Goal: Transaction & Acquisition: Purchase product/service

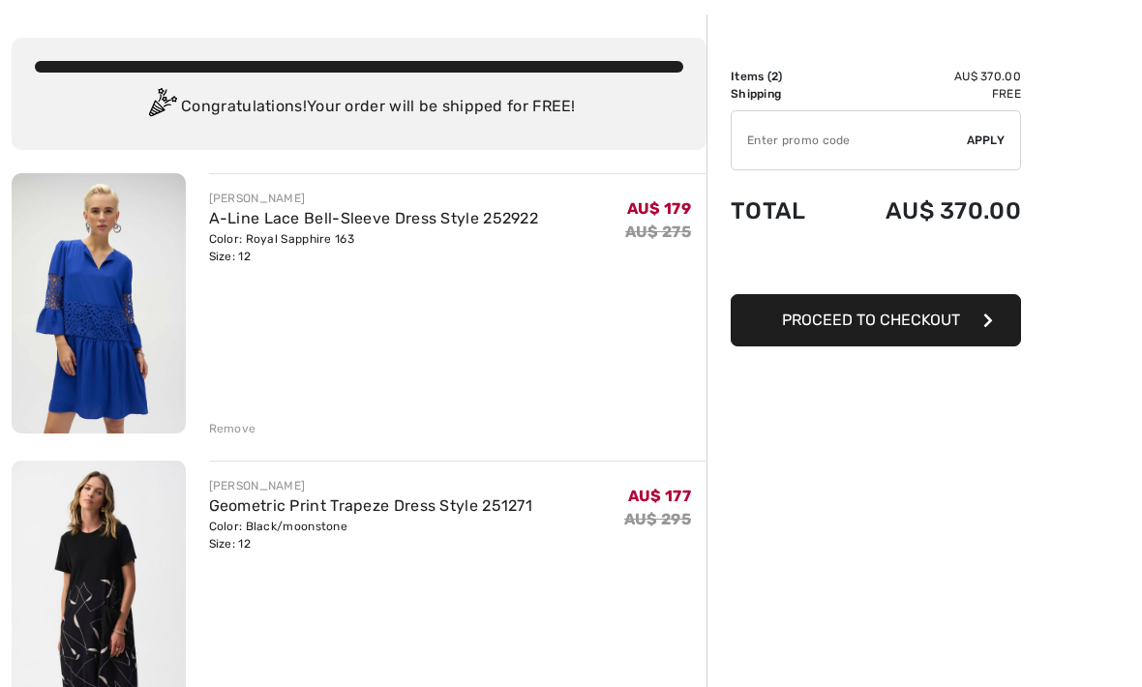
scroll to position [80, 0]
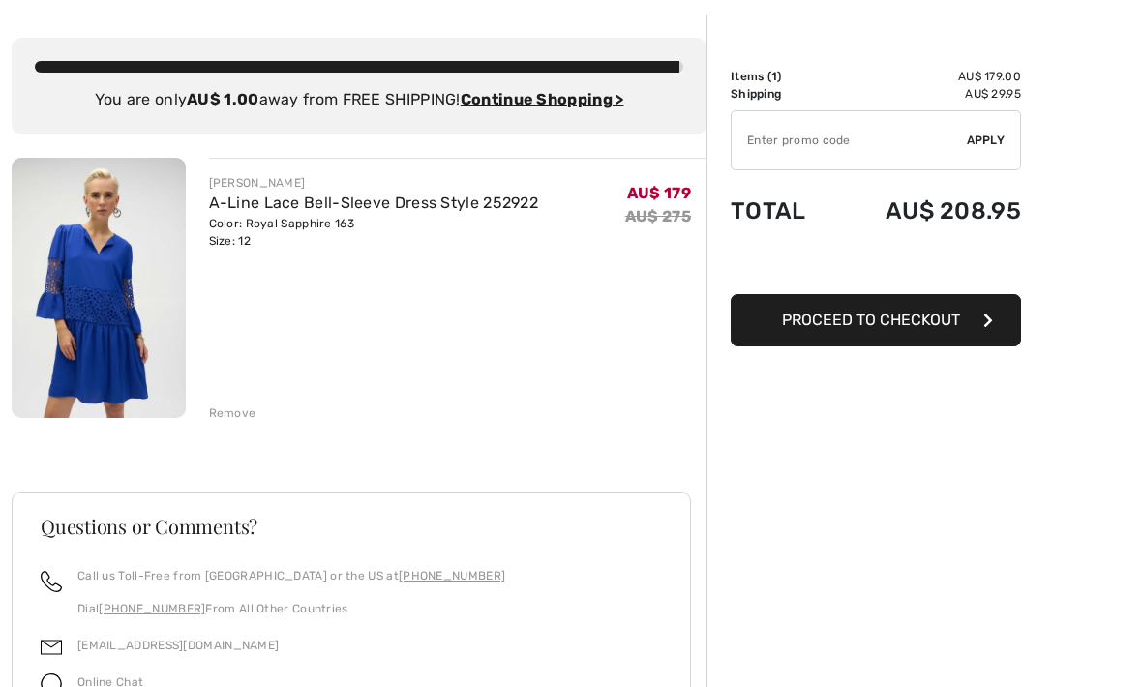
click at [234, 408] on div "Remove" at bounding box center [232, 413] width 47 height 17
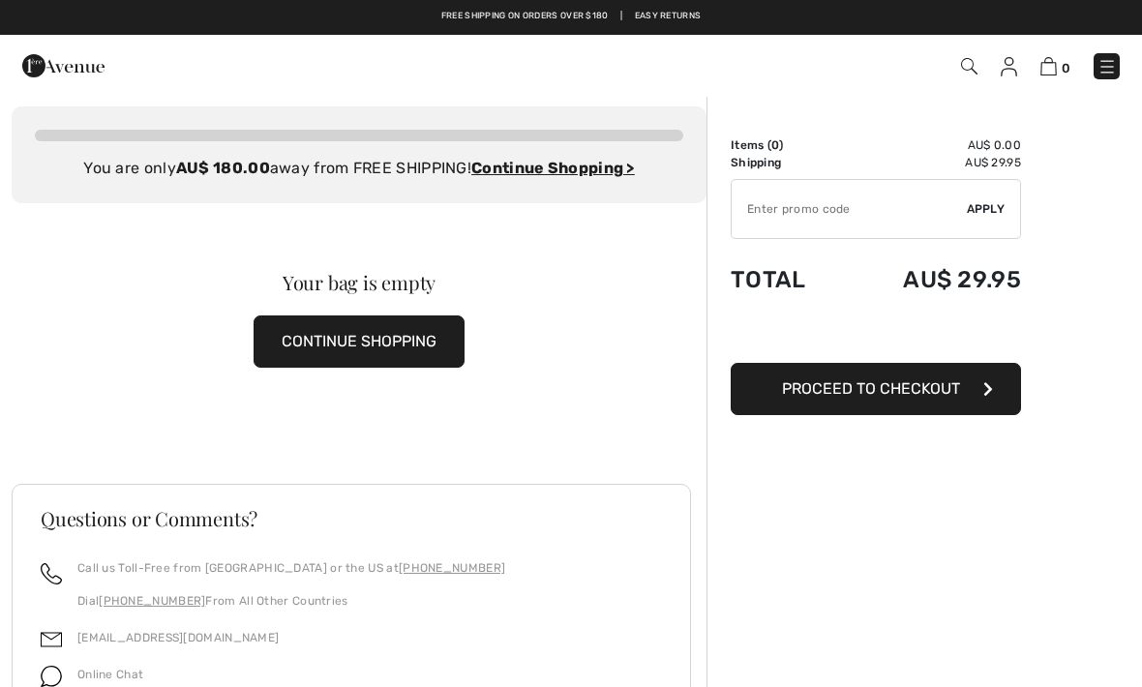
scroll to position [0, 0]
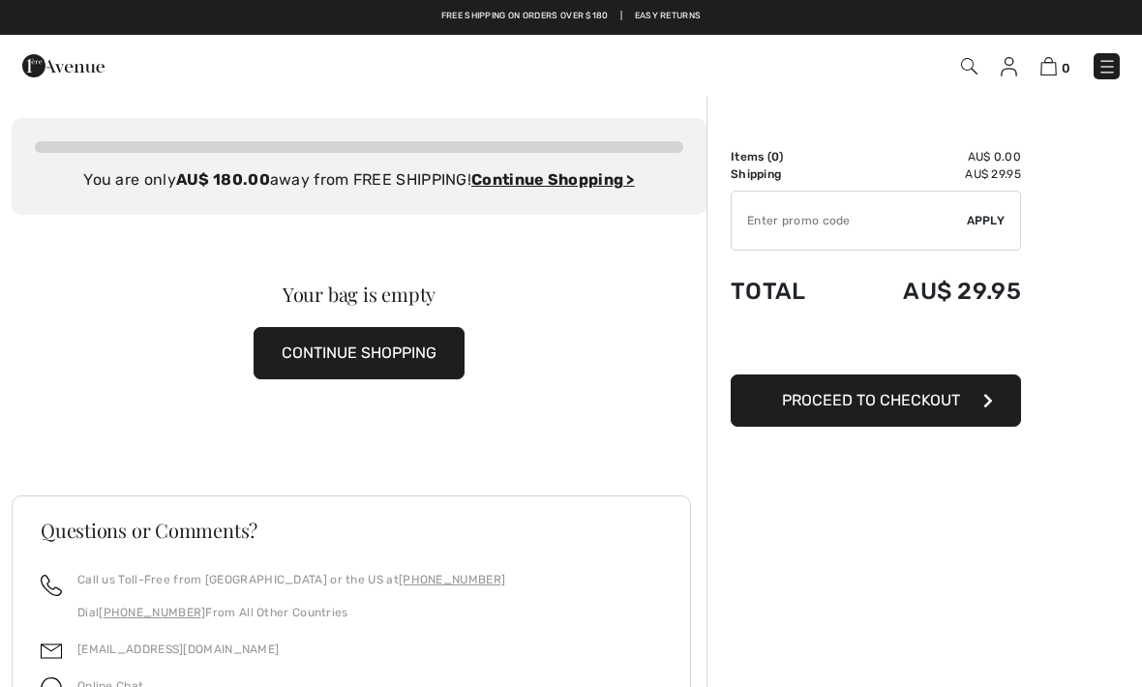
click at [589, 186] on ins "Continue Shopping >" at bounding box center [553, 179] width 164 height 18
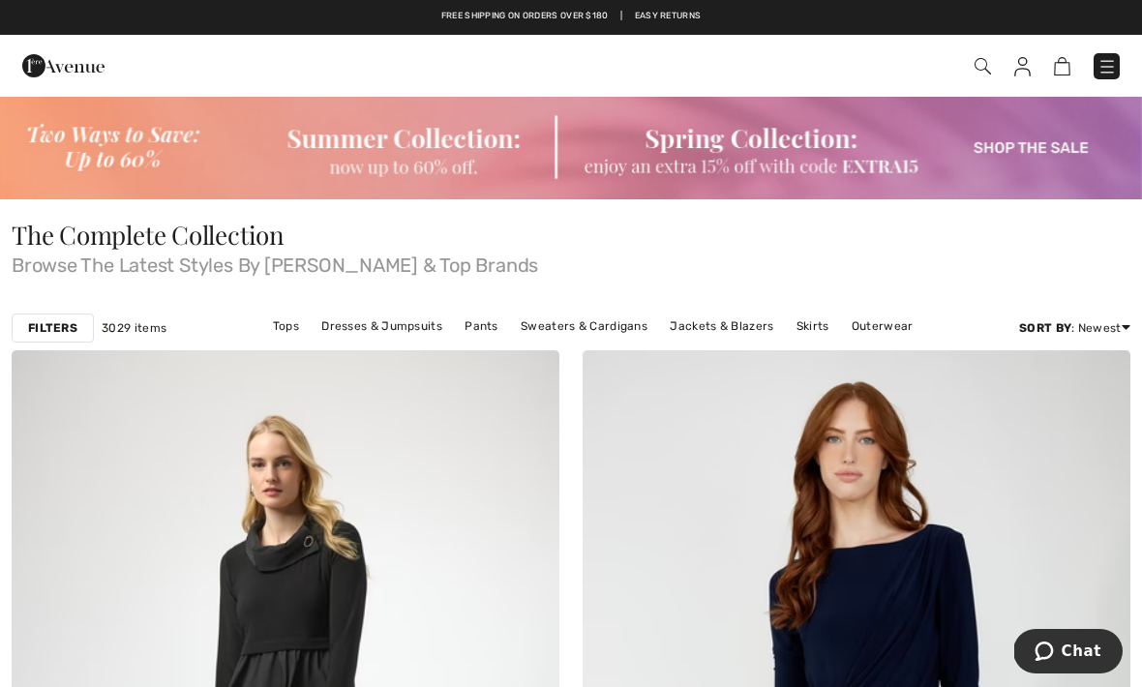
click at [406, 336] on link "Dresses & Jumpsuits" at bounding box center [382, 326] width 140 height 25
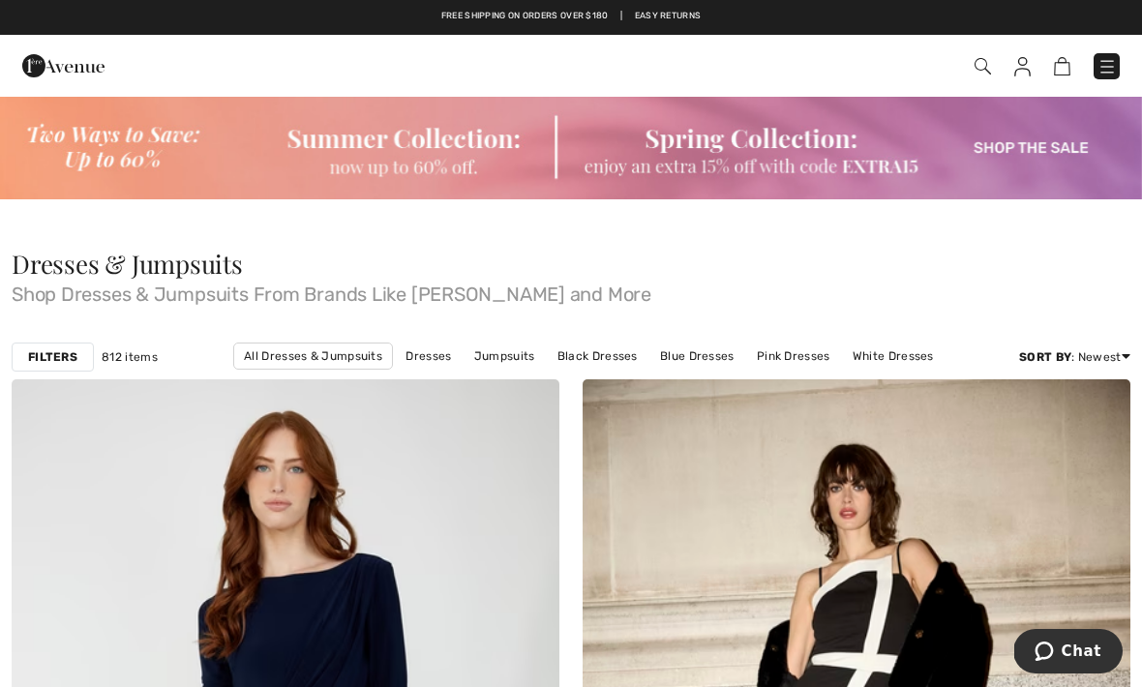
click at [55, 347] on div "Filters" at bounding box center [53, 357] width 82 height 29
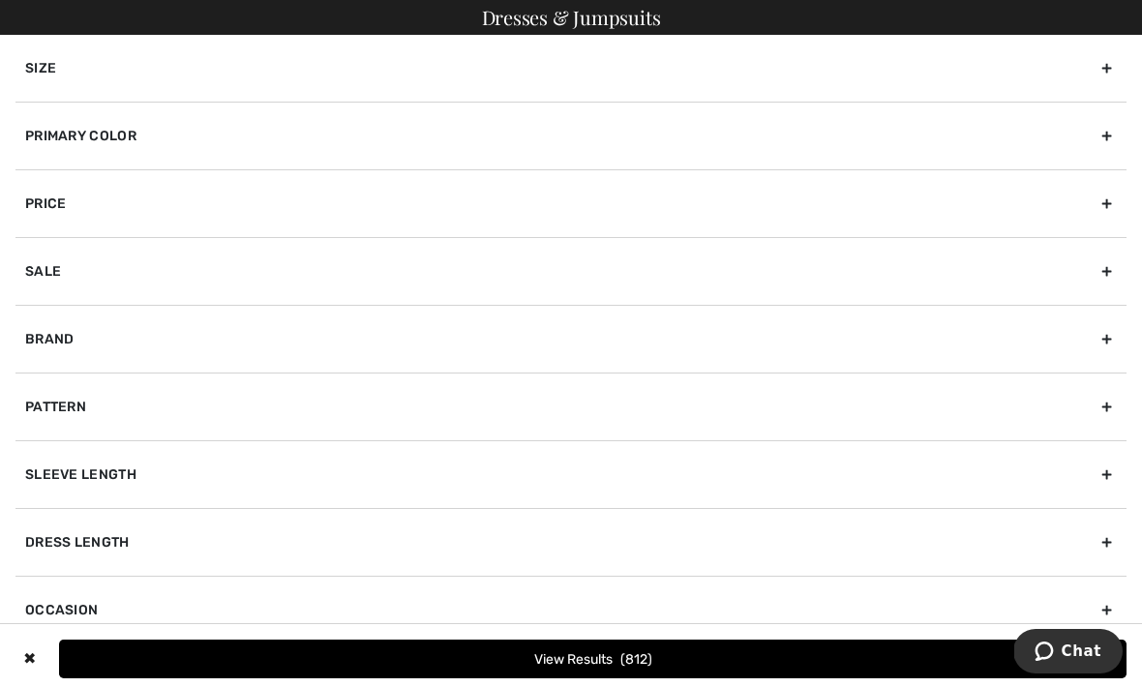
click at [1102, 342] on div "Brand" at bounding box center [570, 339] width 1111 height 68
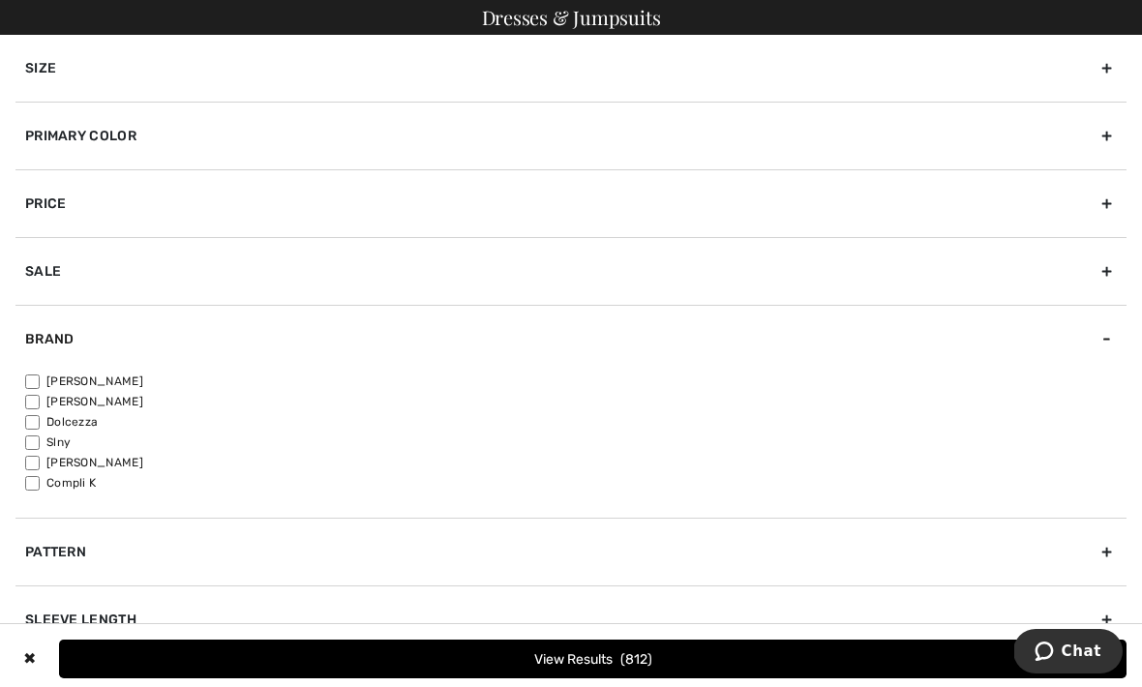
click at [39, 381] on input"] "[PERSON_NAME]" at bounding box center [32, 382] width 15 height 15
checkbox input"] "true"
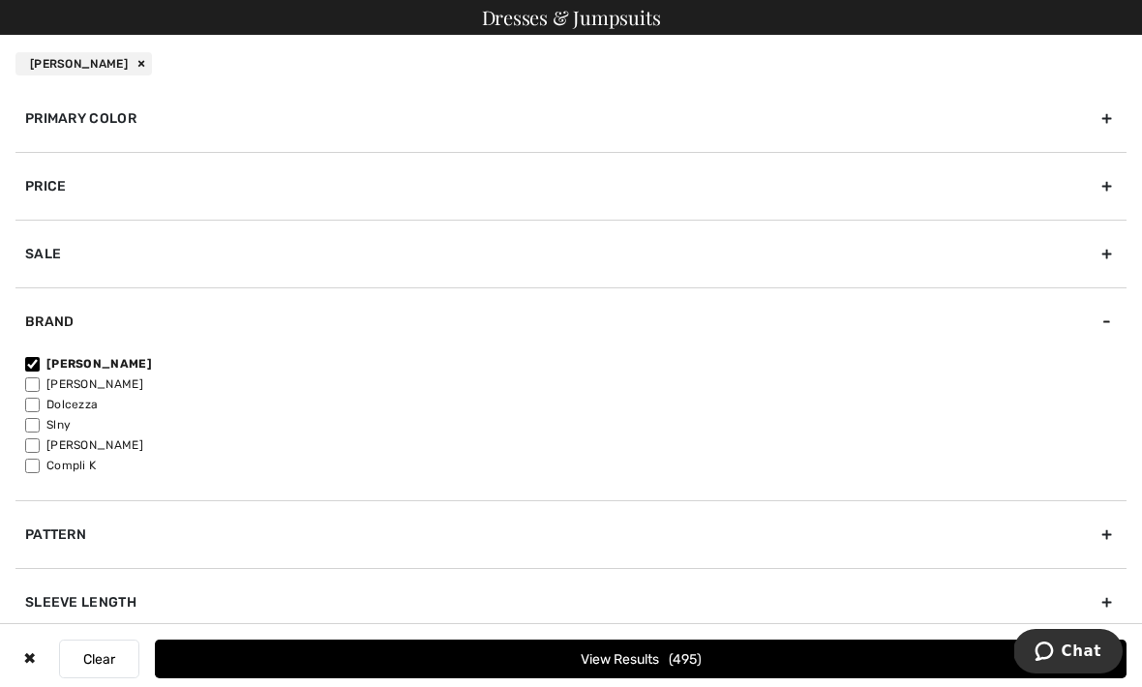
scroll to position [77, 0]
click at [821, 657] on button "View Results 495" at bounding box center [641, 659] width 972 height 39
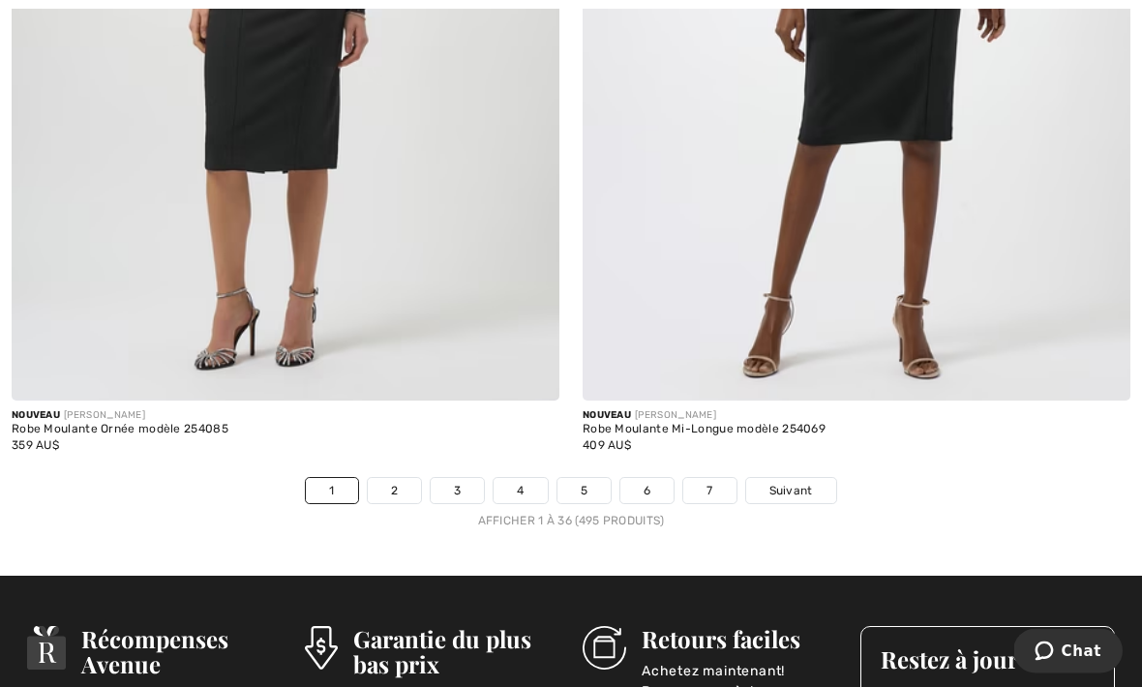
scroll to position [16734, 0]
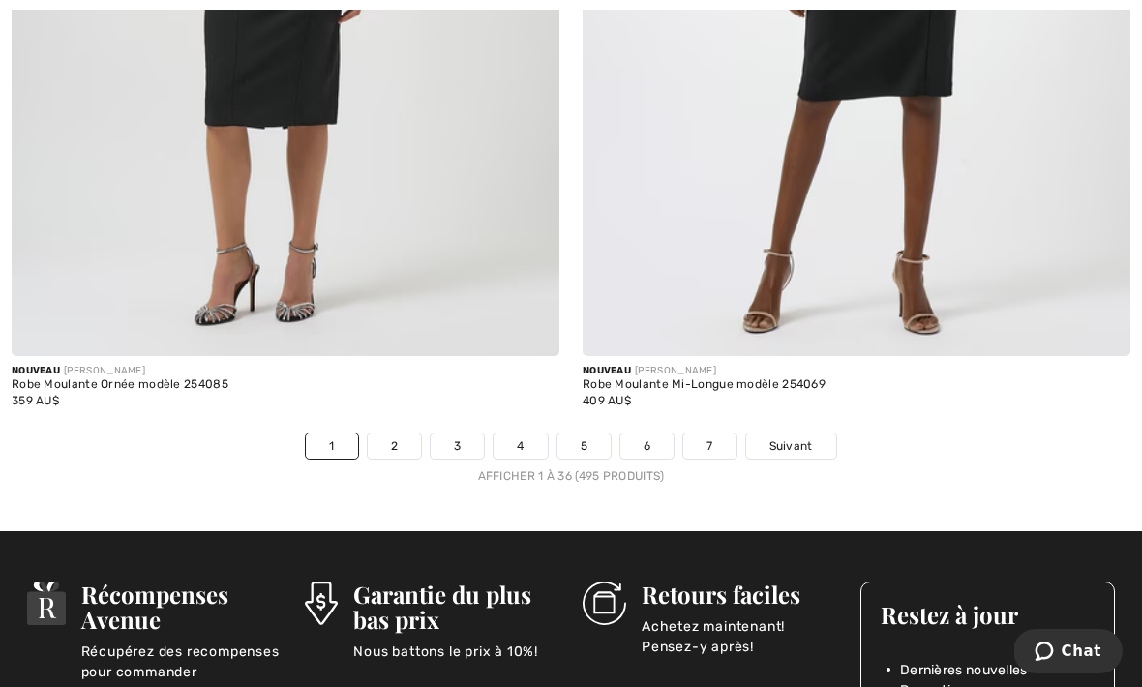
click at [404, 434] on link "2" at bounding box center [394, 446] width 53 height 25
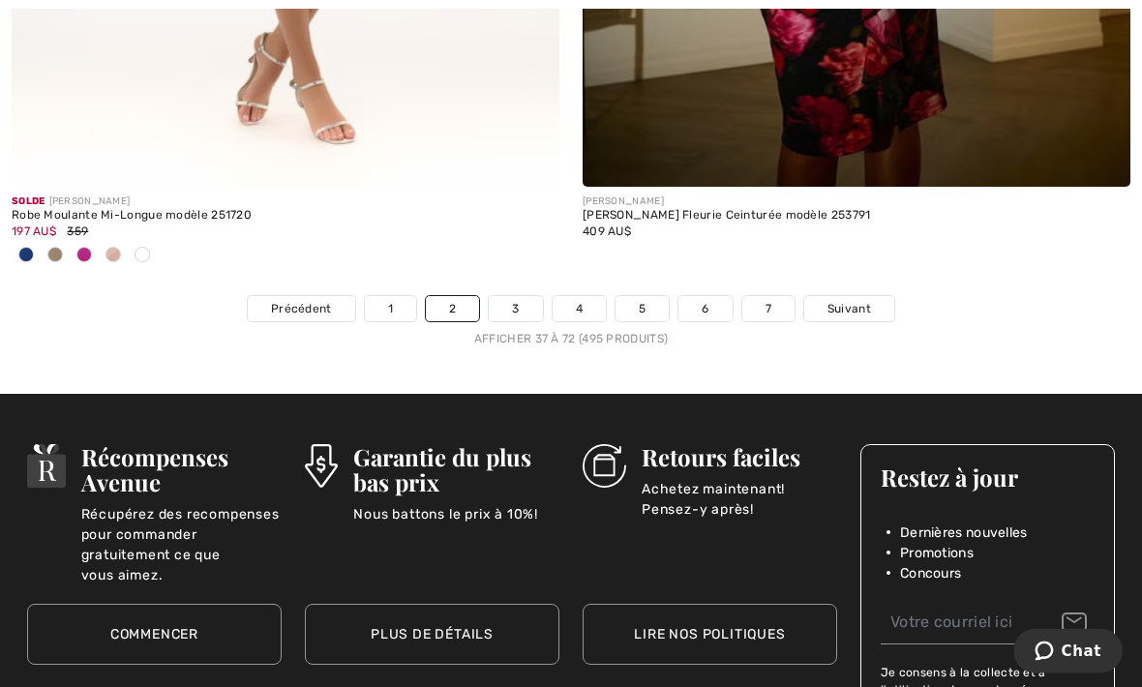
scroll to position [16903, 0]
click at [515, 296] on link "3" at bounding box center [515, 308] width 53 height 25
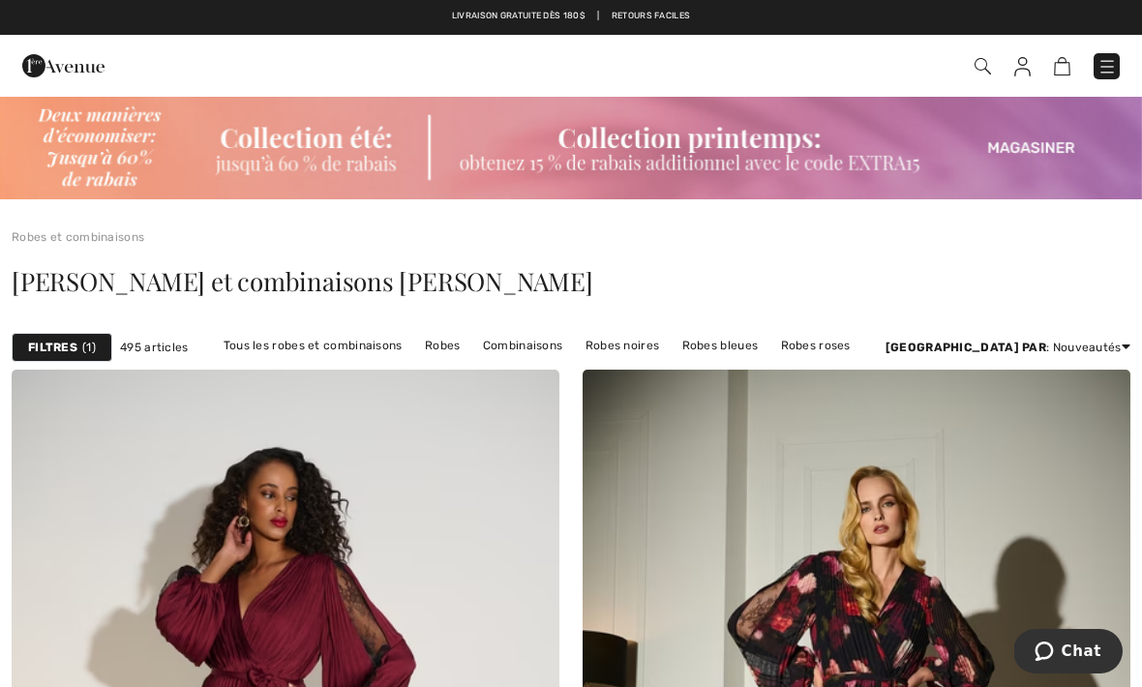
click at [1096, 274] on div "[PERSON_NAME] et combinaisons [PERSON_NAME]" at bounding box center [571, 281] width 1119 height 25
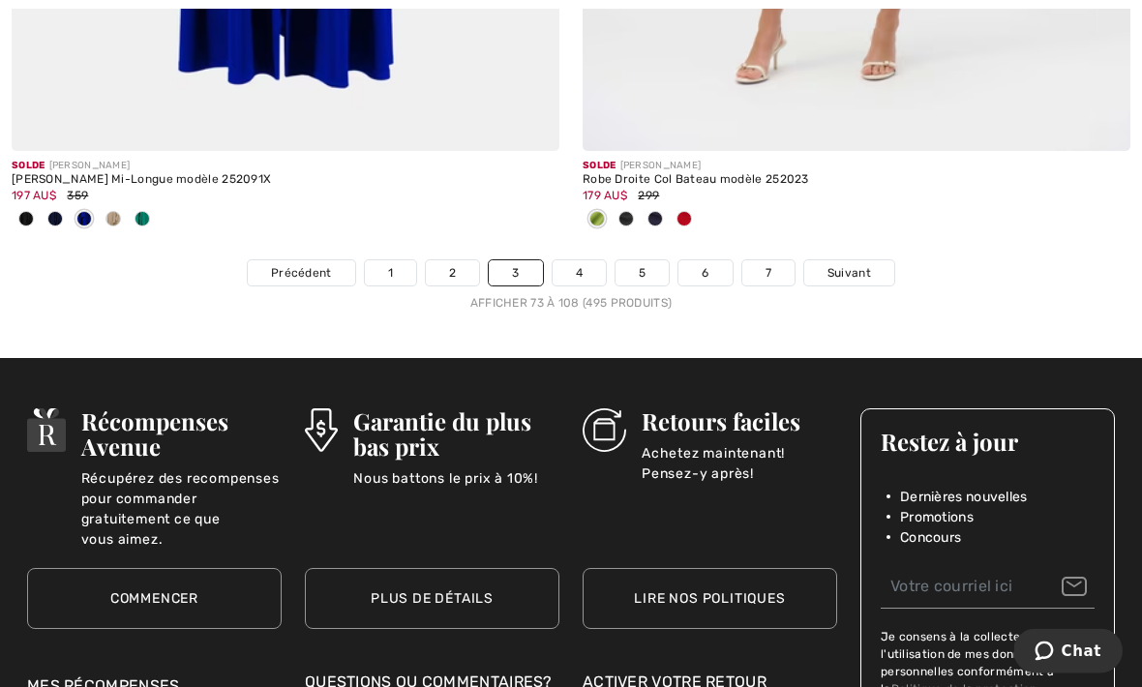
scroll to position [16866, 0]
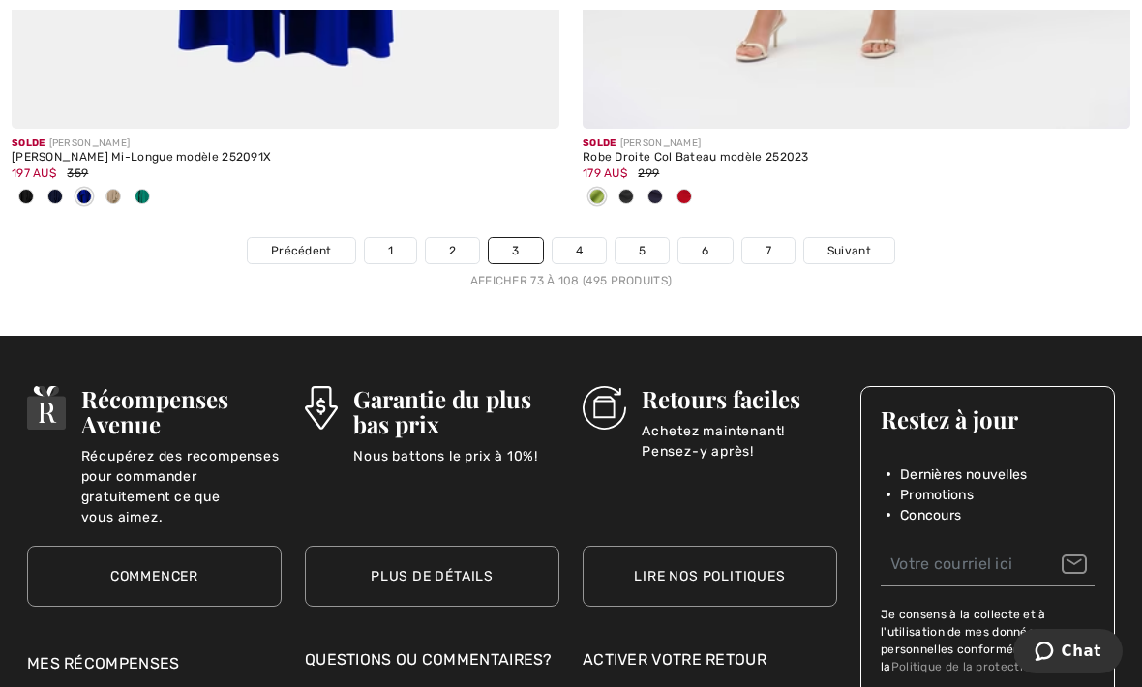
click at [587, 240] on link "4" at bounding box center [579, 250] width 53 height 25
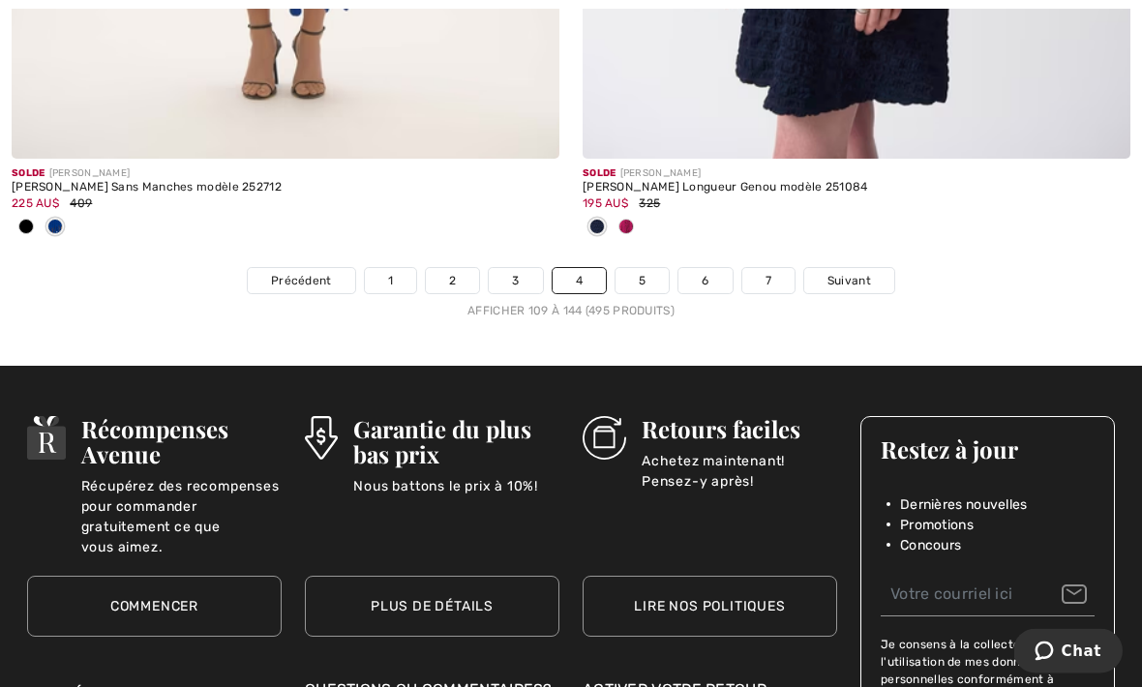
scroll to position [17091, 0]
click at [655, 268] on link "5" at bounding box center [642, 280] width 53 height 25
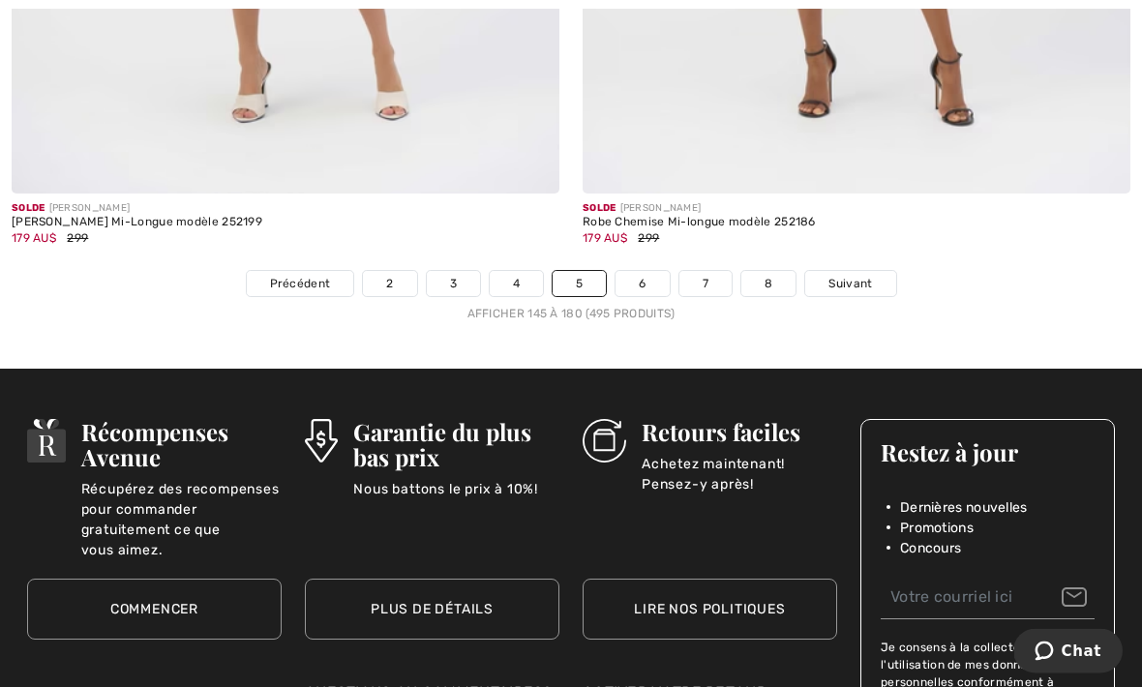
scroll to position [16961, 0]
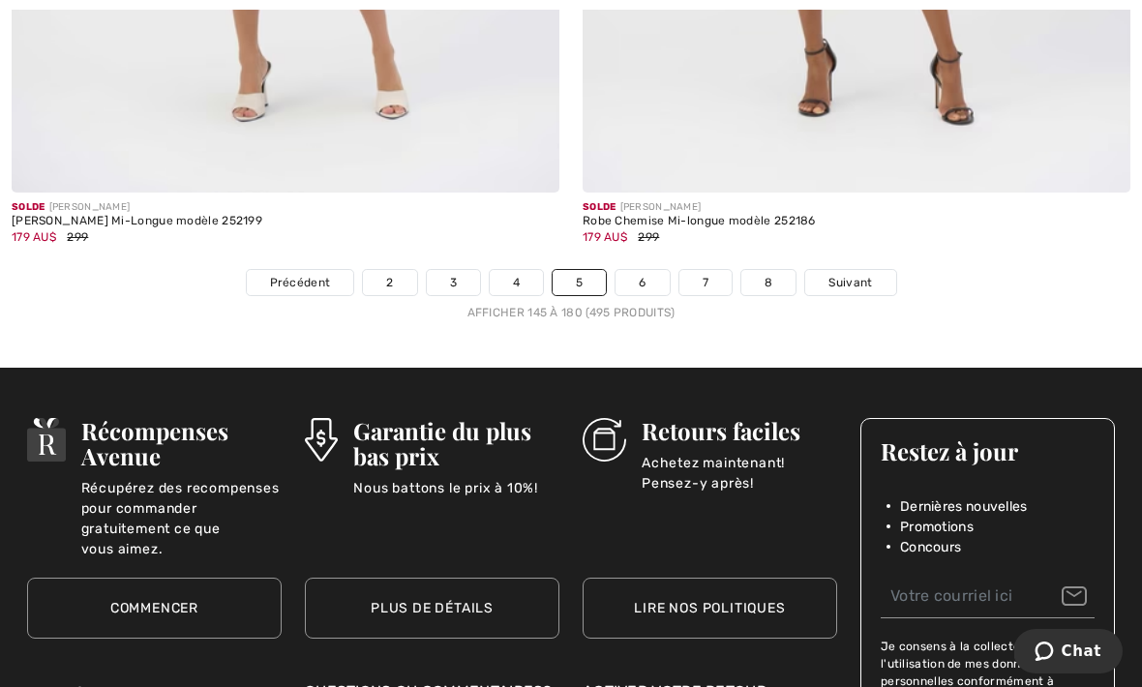
click at [646, 271] on link "6" at bounding box center [642, 282] width 53 height 25
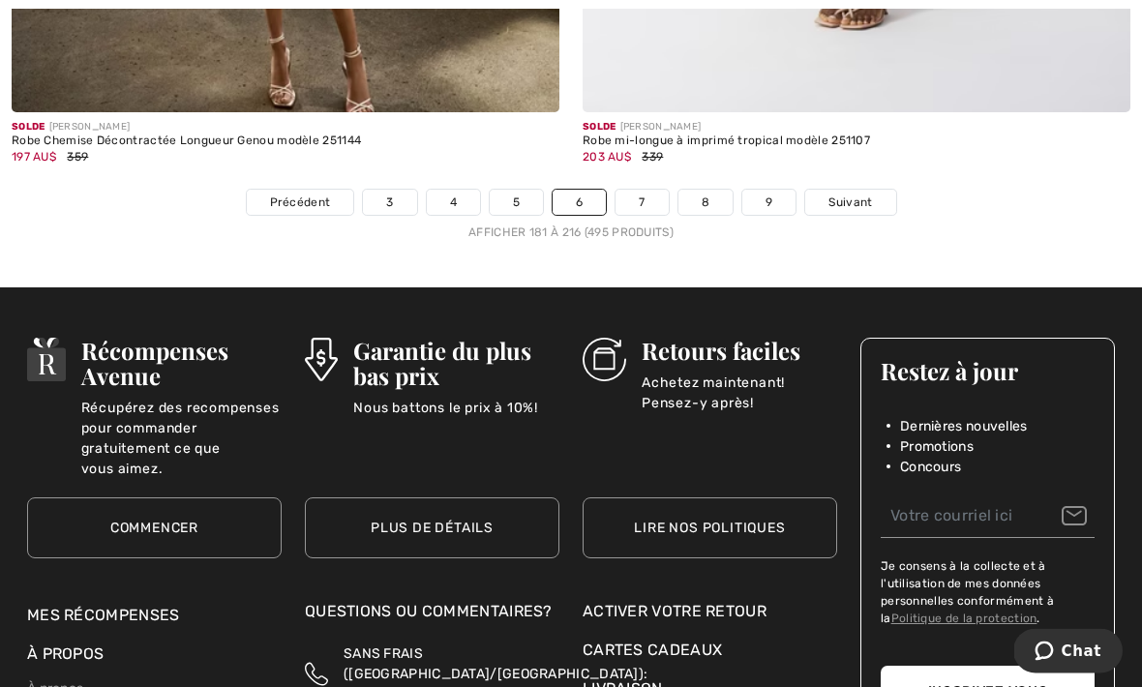
scroll to position [16946, 0]
click at [649, 190] on link "7" at bounding box center [642, 202] width 52 height 25
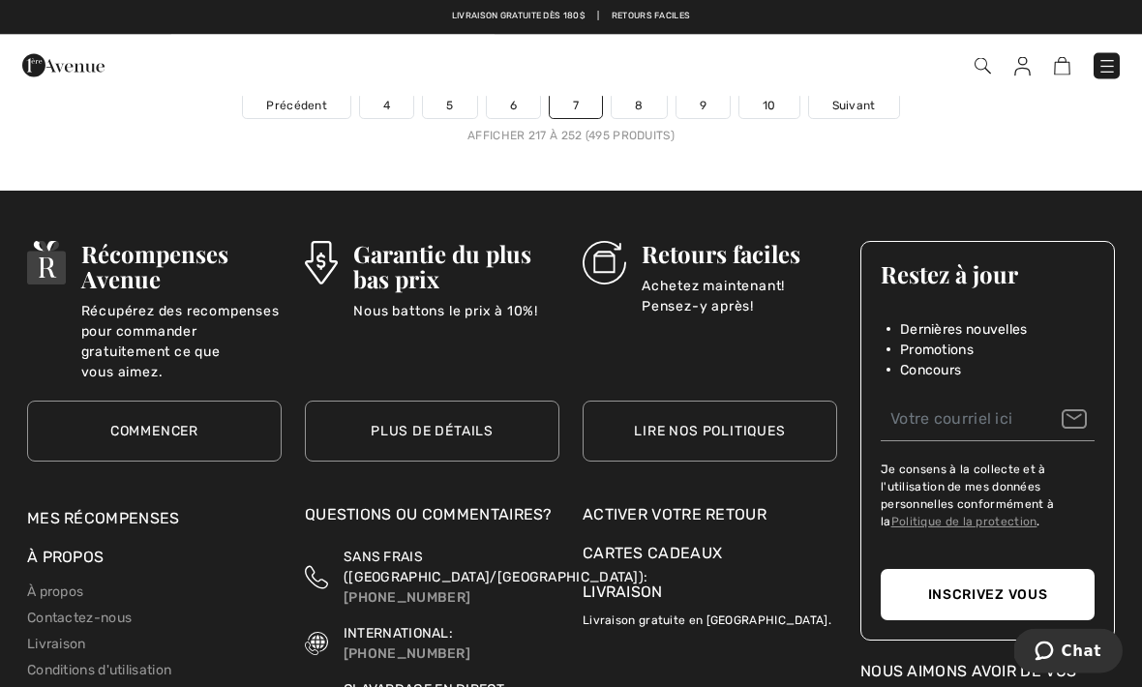
scroll to position [17031, 0]
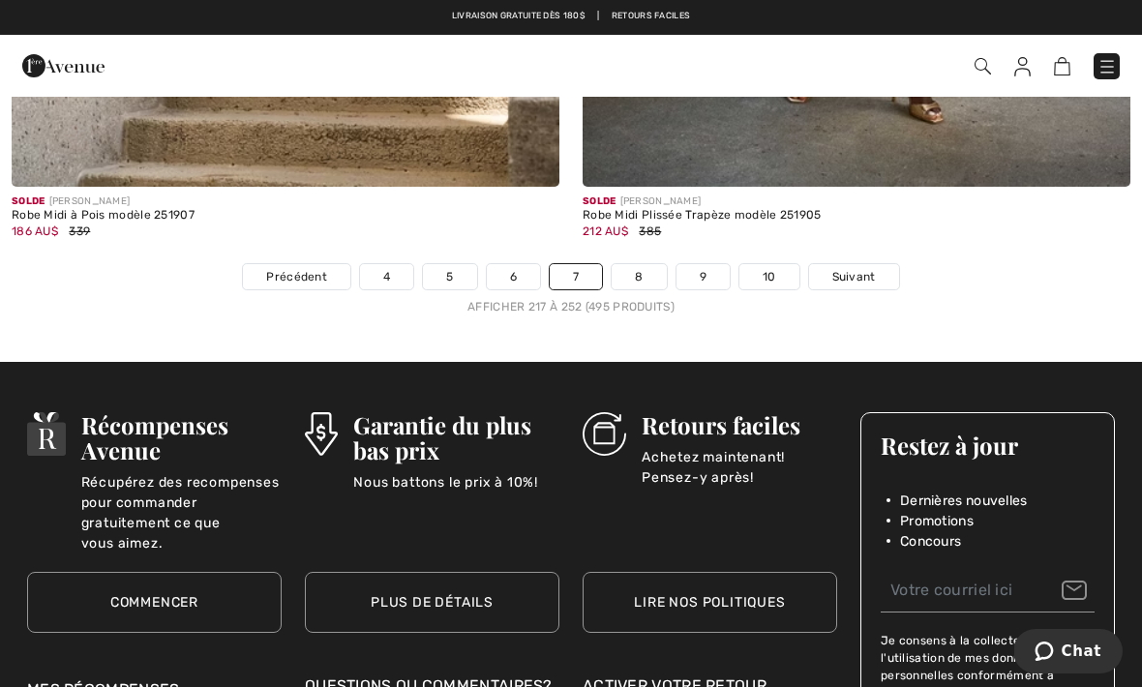
click at [651, 264] on link "8" at bounding box center [639, 276] width 54 height 25
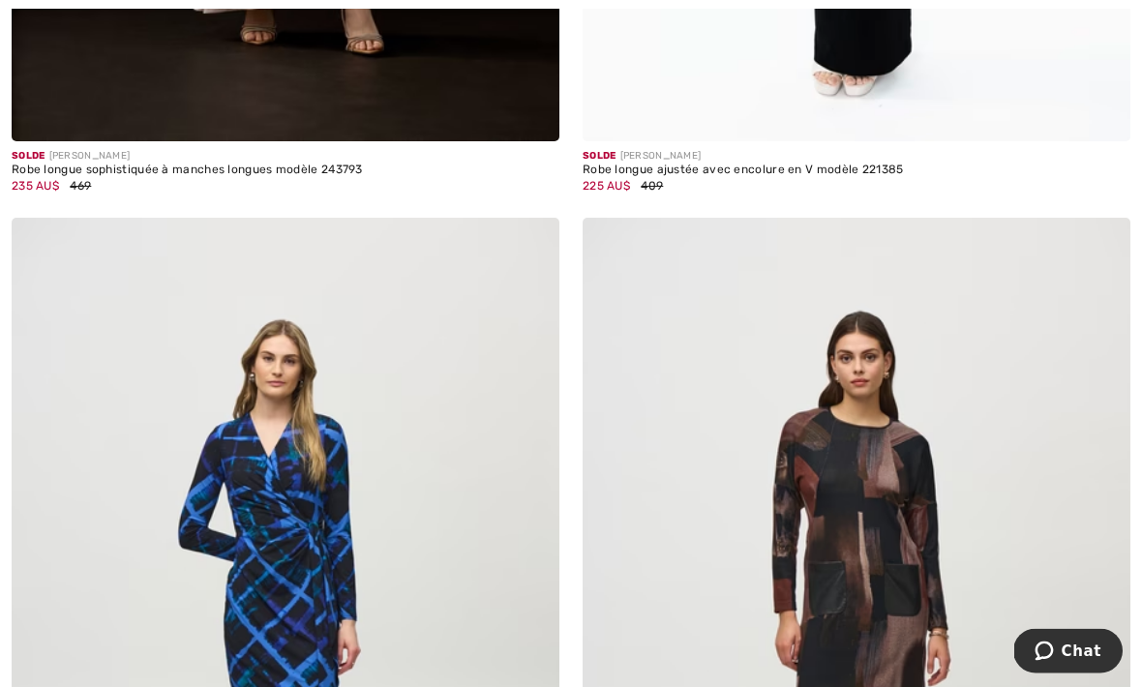
scroll to position [12429, 0]
